Goal: Check status: Check status

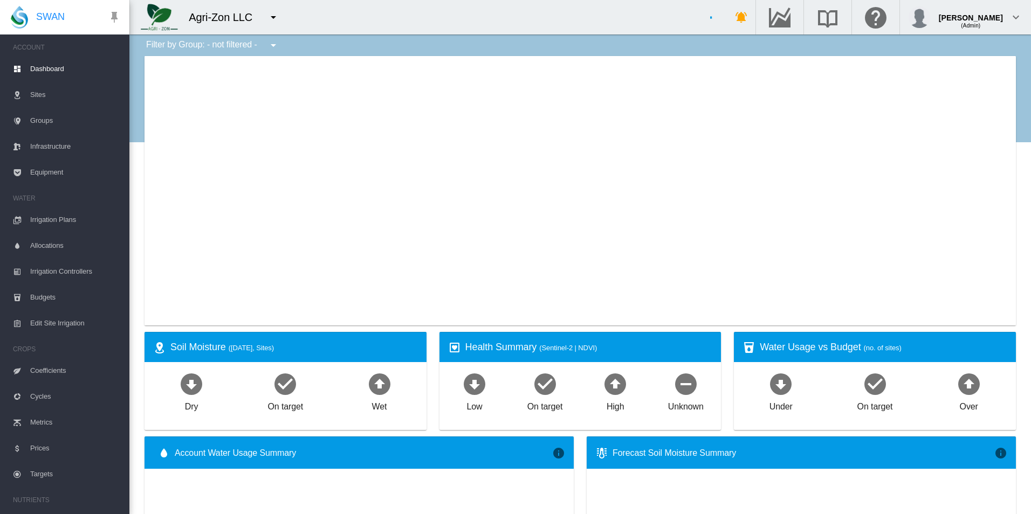
type input "**********"
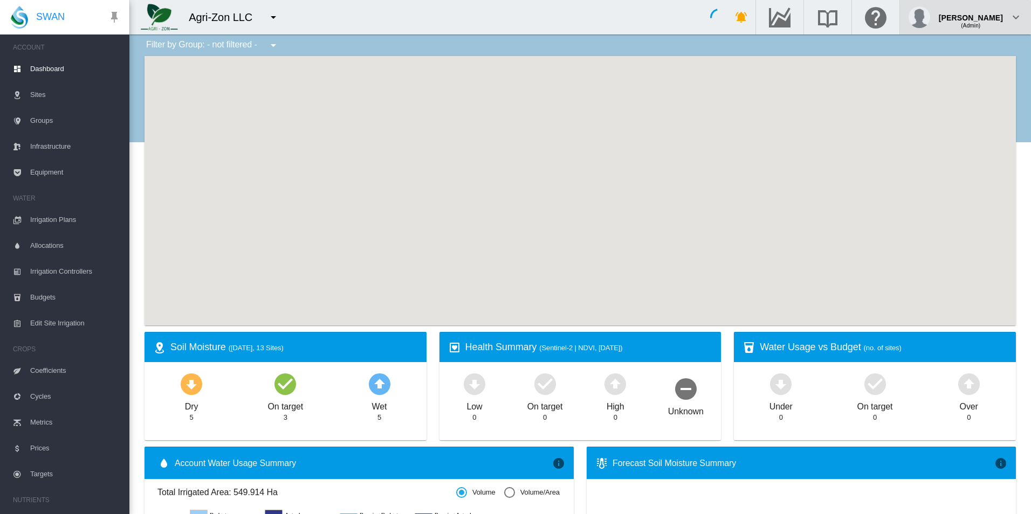
click at [1003, 17] on div "[PERSON_NAME] (Admin)" at bounding box center [965, 17] width 114 height 22
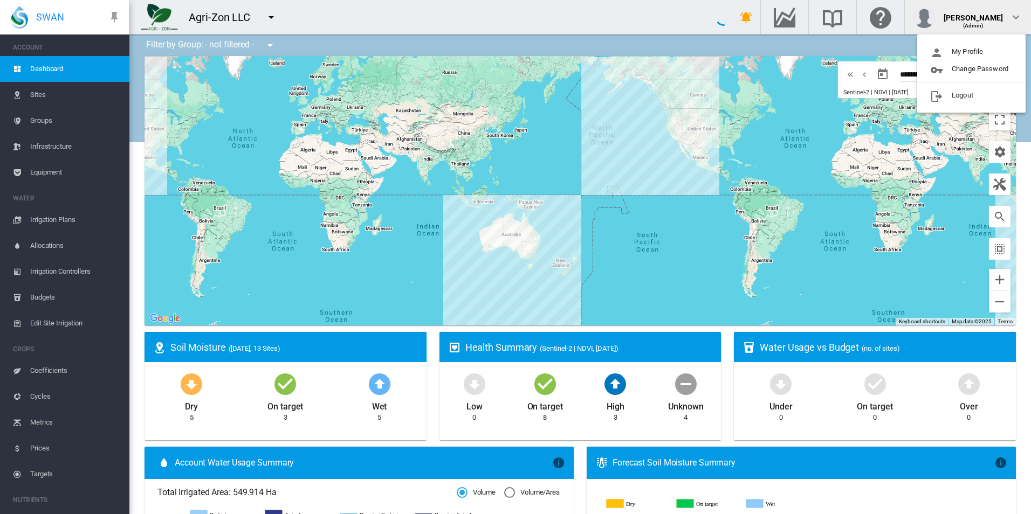
click at [999, 15] on md-backdrop at bounding box center [515, 257] width 1031 height 514
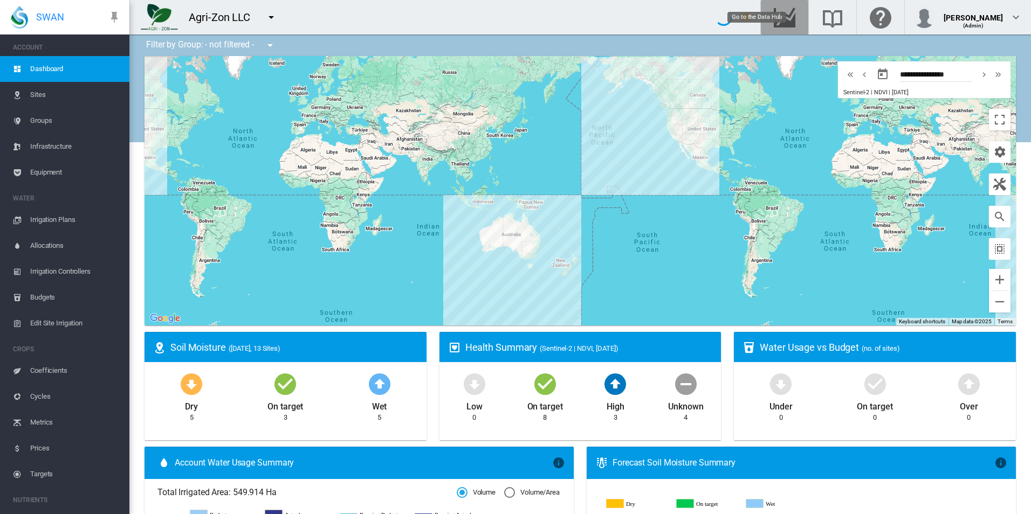
click at [797, 15] on md-icon "Go to the Data Hub" at bounding box center [784, 17] width 26 height 13
click at [266, 11] on md-icon "icon-menu-down" at bounding box center [271, 17] width 13 height 13
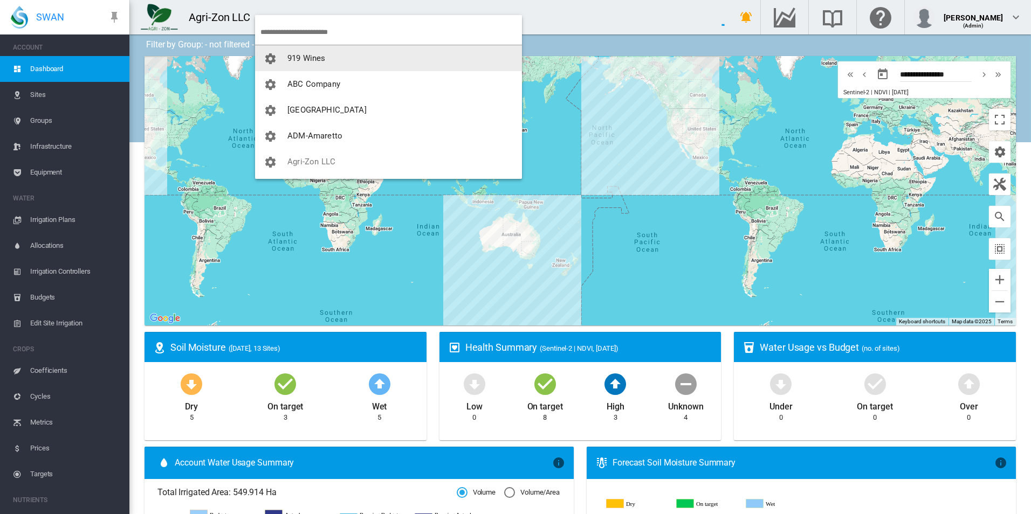
click at [337, 33] on input "search" at bounding box center [390, 31] width 261 height 25
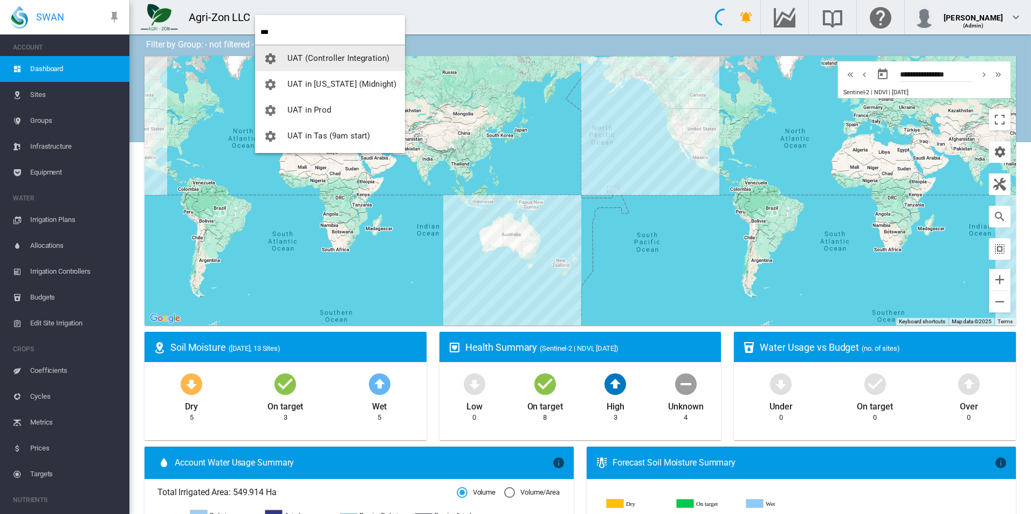
type input "***"
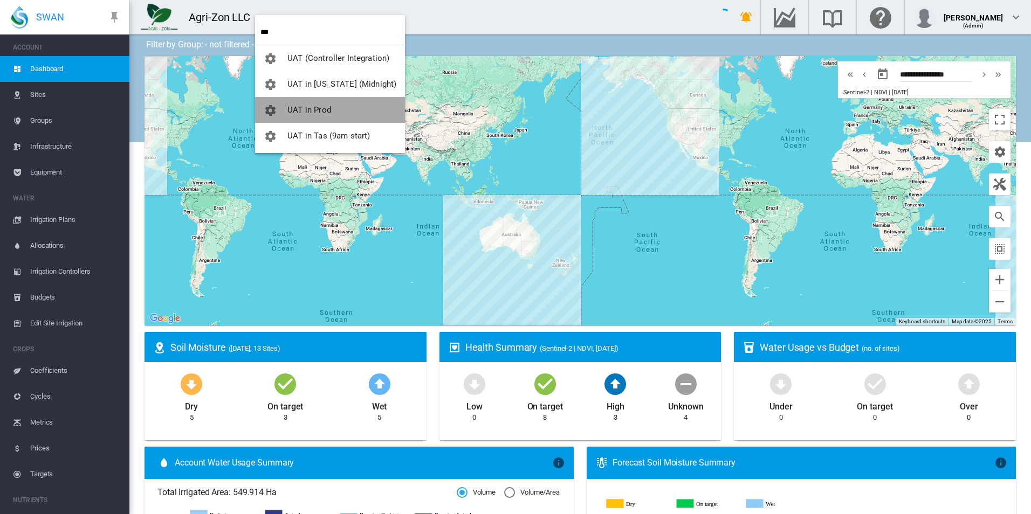
click at [346, 105] on button "UAT in Prod" at bounding box center [330, 110] width 150 height 26
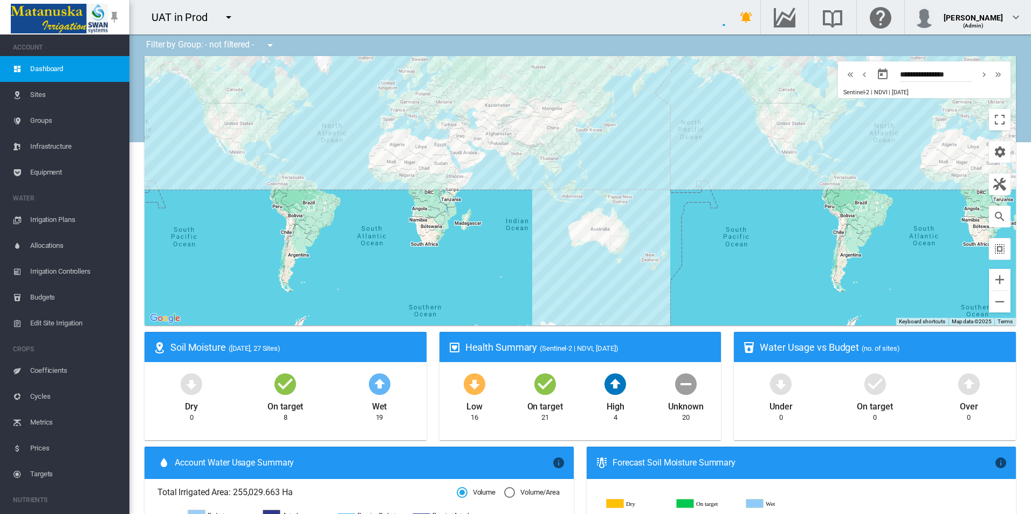
click at [39, 182] on span "Equipment" at bounding box center [75, 173] width 91 height 26
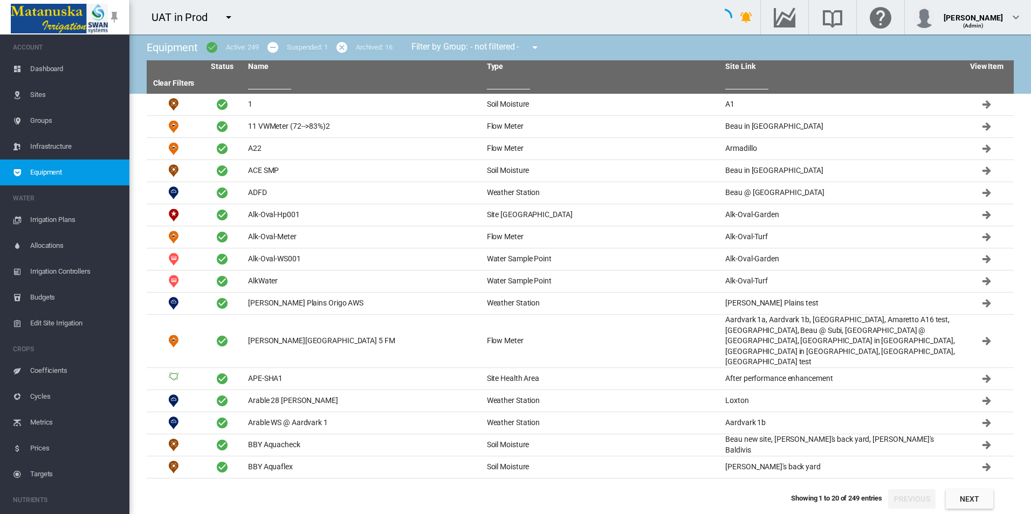
click at [284, 80] on input "text" at bounding box center [269, 81] width 43 height 16
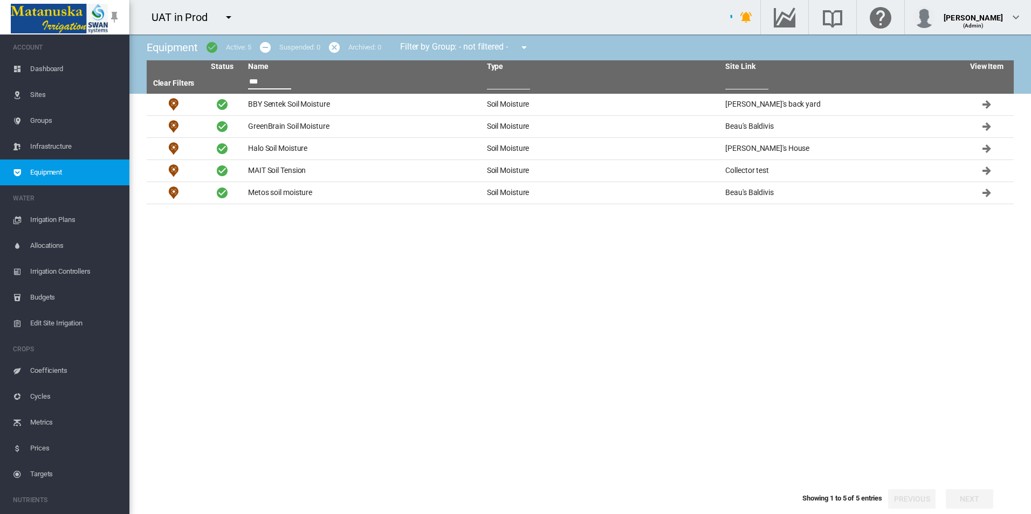
drag, startPoint x: 275, startPoint y: 82, endPoint x: 135, endPoint y: 78, distance: 140.2
click at [137, 79] on div "Equipment Active: 5 Suspended: 0 Archived: 0 Filter by Group: - not filtered - …" at bounding box center [579, 274] width 901 height 480
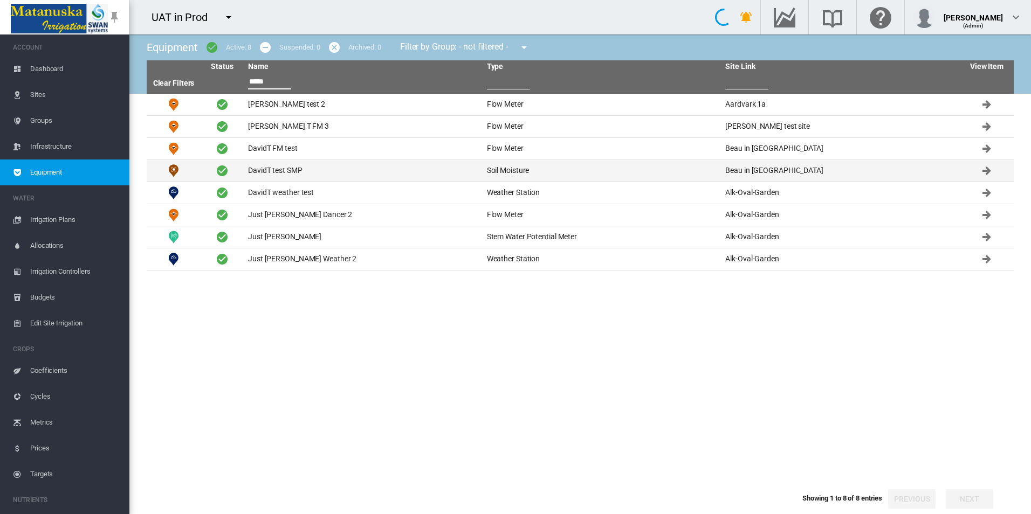
type input "*****"
click at [335, 171] on td "DavidT test SMP" at bounding box center [363, 171] width 239 height 22
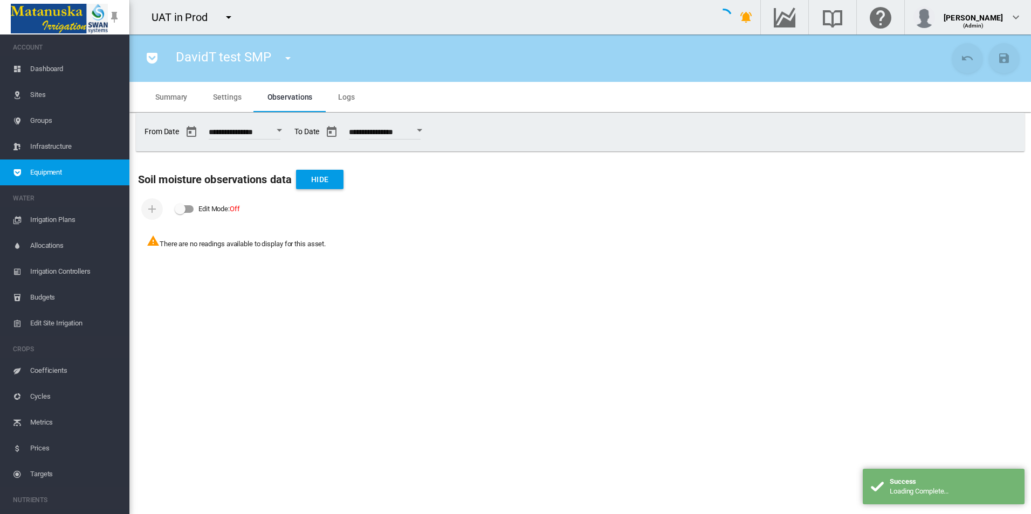
click at [219, 97] on span "Settings" at bounding box center [227, 97] width 28 height 9
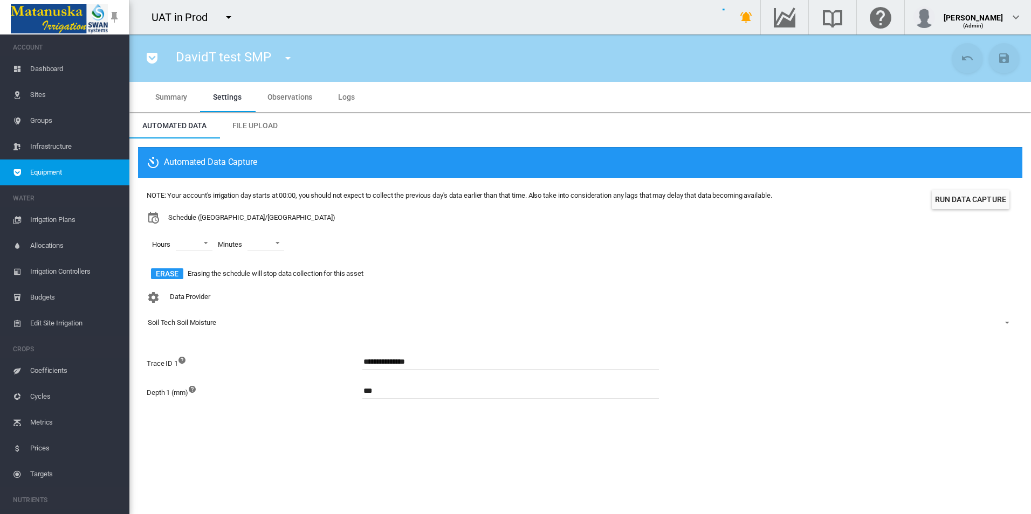
click at [444, 261] on div "Hours 00 01 02 03 04 05 06 07 08 09 10 11 12 13 14 15 16 17 18 19 20 21 22 23 M…" at bounding box center [459, 244] width 625 height 41
click at [460, 241] on div "Hours 00 01 02 03 04 05 06 07 08 09 10 11 12 13 14 15 16 17 18 19 20 21 22 23 M…" at bounding box center [459, 244] width 625 height 41
